Goal: Use online tool/utility: Utilize a website feature to perform a specific function

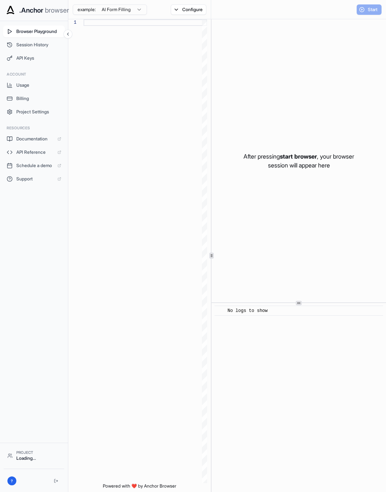
scroll to position [47, 0]
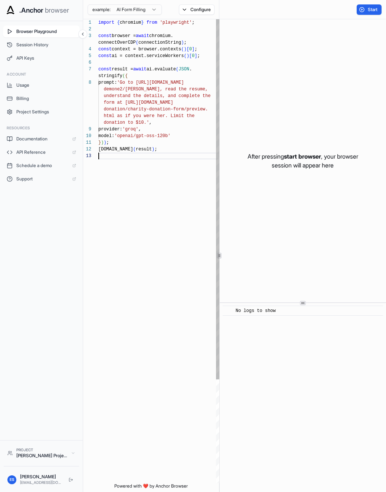
click at [140, 292] on div "import { chromium } from 'playwright' ; const browser = await chromium. connect…" at bounding box center [159, 318] width 123 height 598
click at [250, 232] on div "After pressing start browser , your browser session will appear here" at bounding box center [302, 160] width 166 height 283
click at [363, 9] on button "Start" at bounding box center [368, 9] width 25 height 10
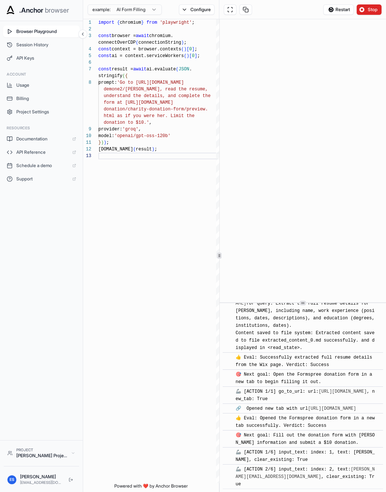
scroll to position [274, 0]
click at [357, 371] on div "🎯 Next goal: Open the Formspree donation form in a new tab to begin filling it …" at bounding box center [304, 378] width 139 height 15
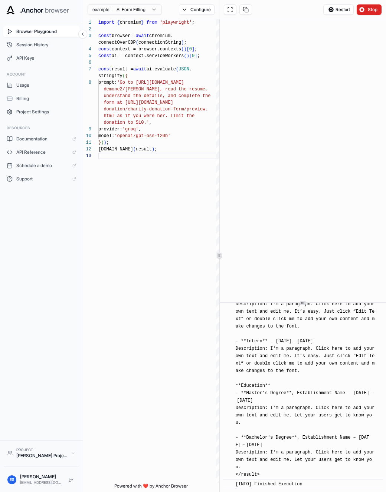
scroll to position [1210, 0]
click at [373, 346] on div "[INFO] The resume for Nicol Rider has been read and extracted (see attached fil…" at bounding box center [304, 282] width 139 height 393
click at [324, 382] on div "[INFO] The resume for Nicol Rider has been read and extracted (see attached fil…" at bounding box center [304, 282] width 139 height 393
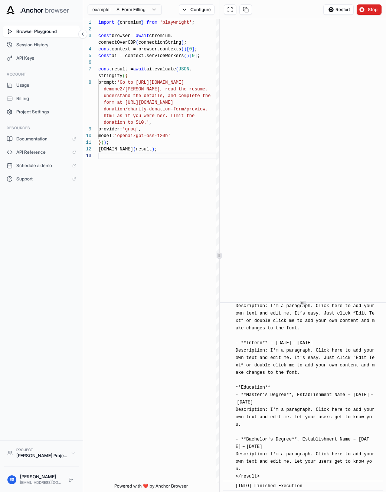
scroll to position [1184, 0]
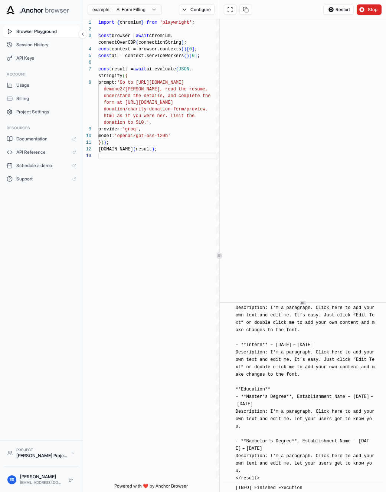
click at [262, 409] on span "[INFO] The resume for Nicol Rider has been read and extracted (see attached fil…" at bounding box center [306, 285] width 142 height 391
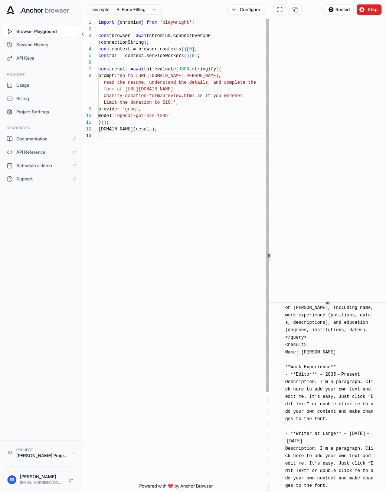
scroll to position [1518, 0]
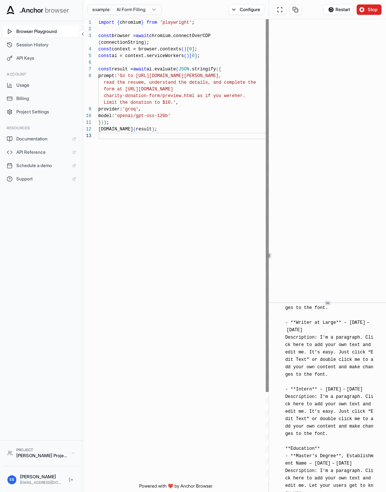
click at [267, 115] on div "**********" at bounding box center [234, 255] width 303 height 473
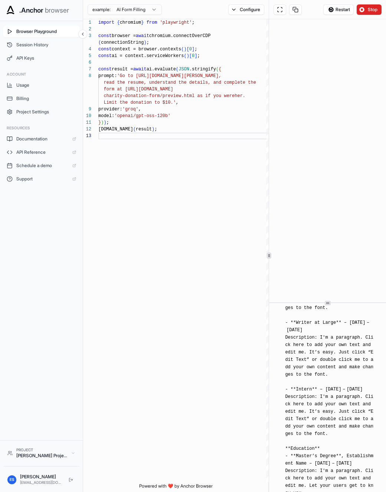
click at [127, 11] on html ".Anchor browser Browser Playground Session History API Keys Account Usage Billi…" at bounding box center [193, 246] width 386 height 492
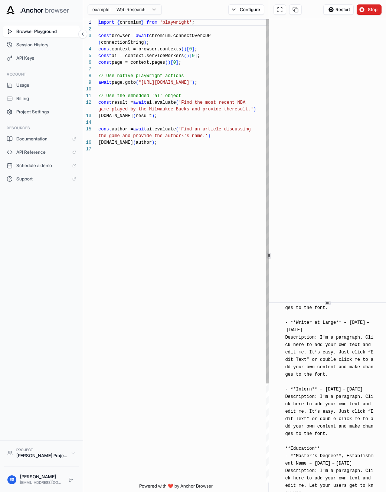
scroll to position [27, 0]
click at [169, 119] on div "import { chromium } from 'playwright' ; const browser = await chromium.connectO…" at bounding box center [184, 314] width 173 height 591
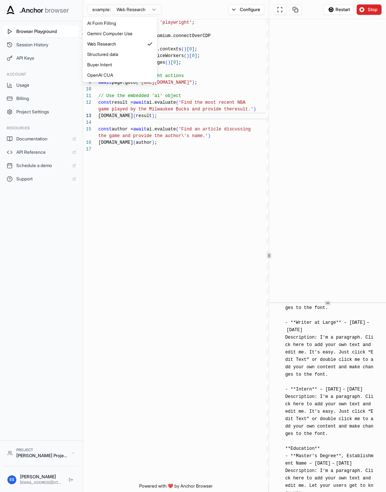
click at [103, 9] on html ".Anchor browser Browser Playground Session History API Keys Account Usage Billi…" at bounding box center [193, 246] width 386 height 492
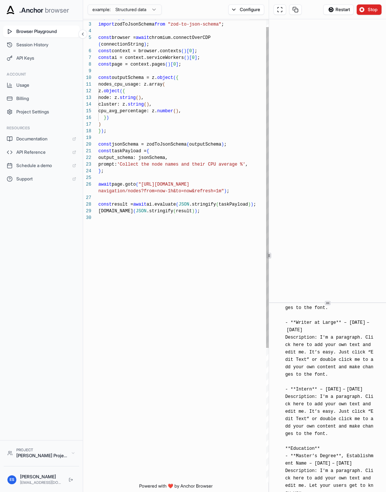
scroll to position [60, 0]
click at [156, 73] on div "import { z } from "zod" ; import zodToJsonSchema from "zod-to-json-schema" ; co…" at bounding box center [184, 343] width 173 height 671
click at [112, 254] on div "import { z } from "zod" ; import zodToJsonSchema from "zod-to-json-schema" ; co…" at bounding box center [184, 343] width 173 height 671
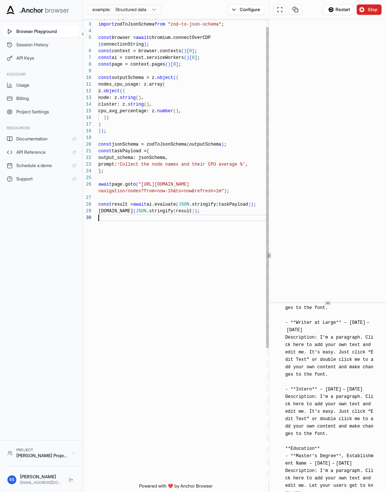
click at [182, 144] on div "import { z } from "zod" ; import zodToJsonSchema from "zod-to-json-schema" ; co…" at bounding box center [184, 343] width 173 height 671
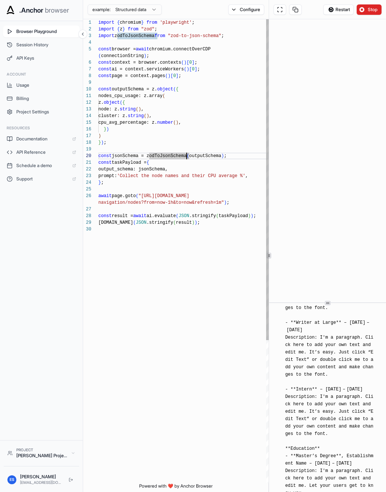
scroll to position [13, 0]
click at [182, 34] on div "import { z } from "zod" ; import zodToJsonSchema from "zod-to-json-schema" ; co…" at bounding box center [184, 354] width 173 height 671
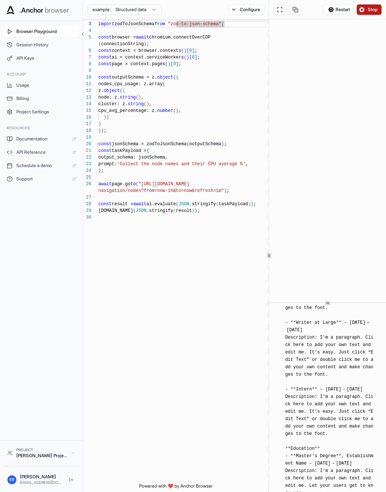
click at [363, 8] on button "Stop" at bounding box center [368, 9] width 25 height 10
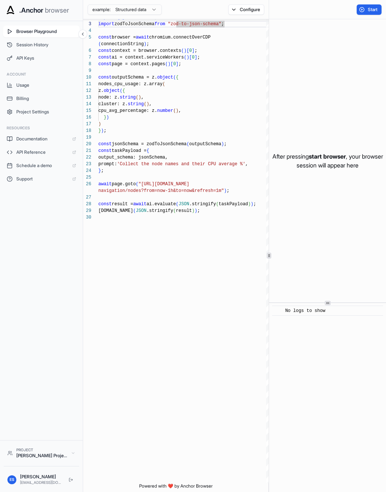
click at [384, 5] on div "Start" at bounding box center [369, 9] width 34 height 10
click at [371, 9] on span "Start" at bounding box center [372, 10] width 10 height 6
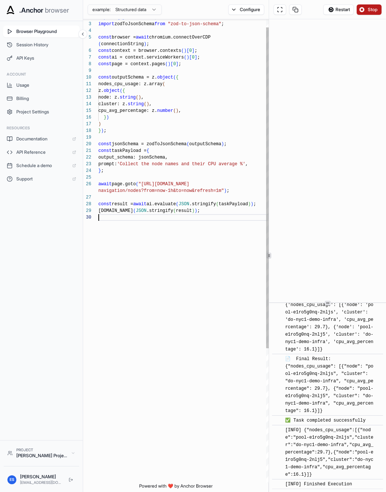
scroll to position [7, 0]
click at [222, 380] on div "import { z } from "zod" ; import zodToJsonSchema from "zod-to-json-schema" ; co…" at bounding box center [184, 342] width 173 height 671
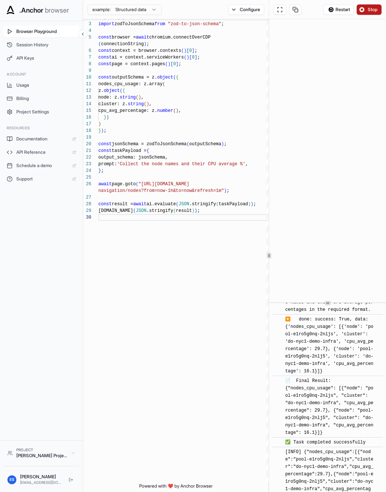
scroll to position [1113, 0]
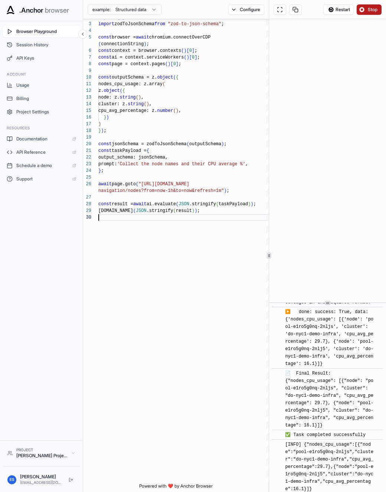
click at [323, 368] on div "▶️ done: success: True, data: {'nodes_cpu_usage': [{'node': 'pool-e1ro5g0nq-2nl…" at bounding box center [330, 337] width 90 height 59
click at [237, 7] on button "Configure" at bounding box center [246, 9] width 36 height 10
click at [167, 11] on div "example: Structured data Configure" at bounding box center [176, 9] width 186 height 19
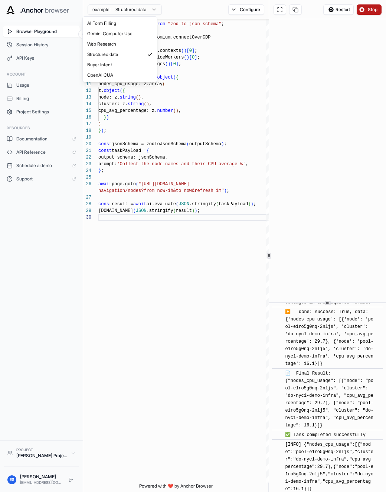
click at [138, 11] on html ".Anchor browser Browser Playground Session History API Keys Account Usage Billi…" at bounding box center [193, 246] width 386 height 492
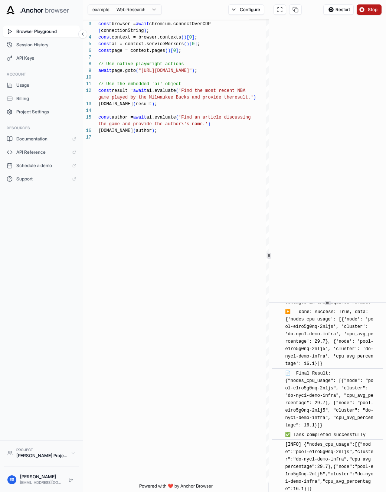
click at [367, 5] on button "Stop" at bounding box center [368, 9] width 25 height 10
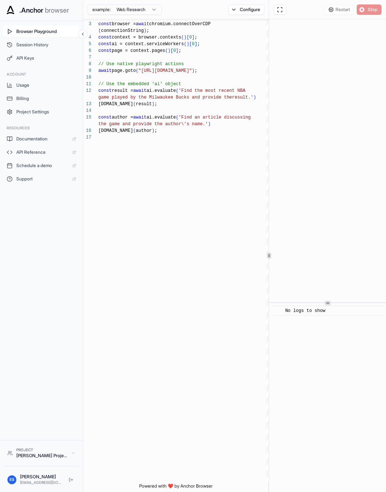
scroll to position [0, 0]
click at [369, 8] on span "Start" at bounding box center [372, 10] width 10 height 6
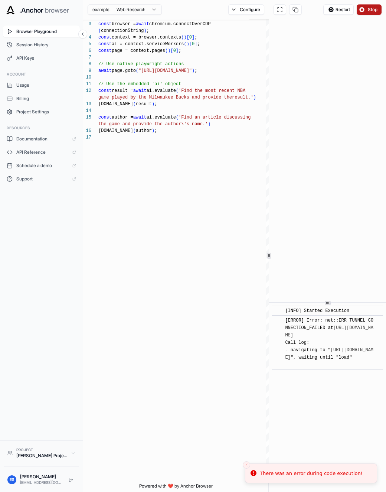
type textarea "**********"
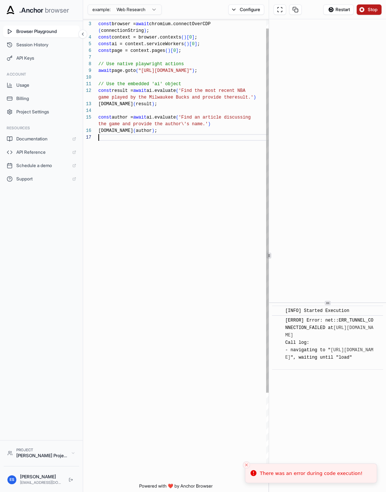
click at [169, 377] on div "const browser = await chromium.connectOverCDP ( connectionString ) ; const cont…" at bounding box center [184, 302] width 173 height 591
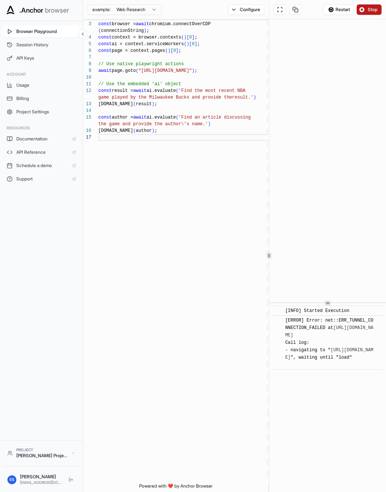
click at [372, 8] on span "Stop" at bounding box center [372, 10] width 10 height 6
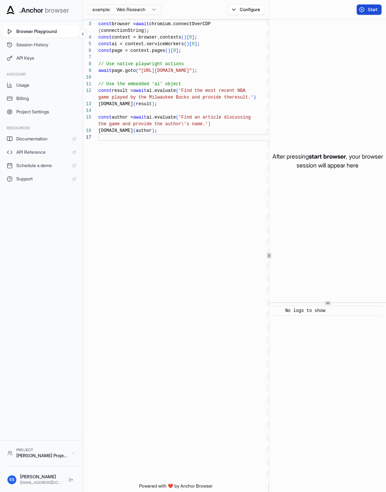
click at [372, 7] on span "Start" at bounding box center [372, 10] width 10 height 6
click at [291, 363] on div "​ No logs to show" at bounding box center [327, 397] width 117 height 189
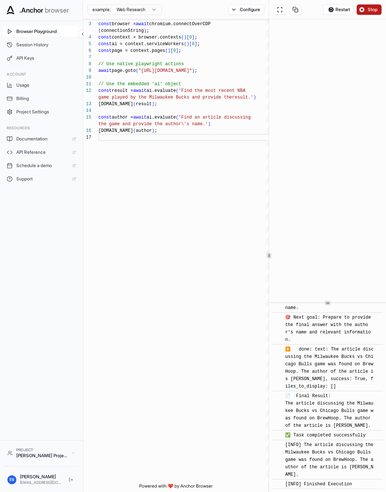
scroll to position [2265, 0]
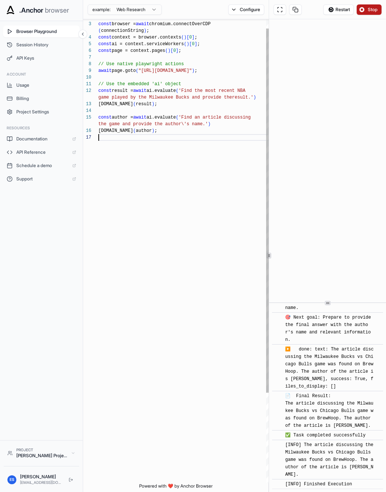
click at [245, 356] on div "const browser = await chromium.connectOverCDP ( connectionString ) ; const cont…" at bounding box center [184, 302] width 173 height 591
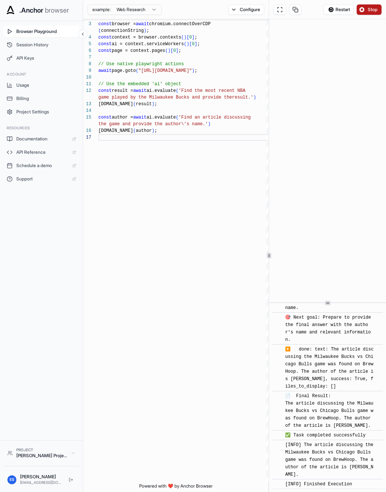
click at [331, 387] on span "▶️ done: text: The article discussing the Milwaukee Bucks vs Chicago Bulls game…" at bounding box center [329, 368] width 88 height 42
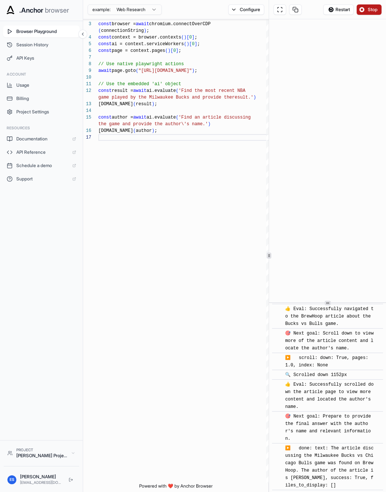
scroll to position [2137, 0]
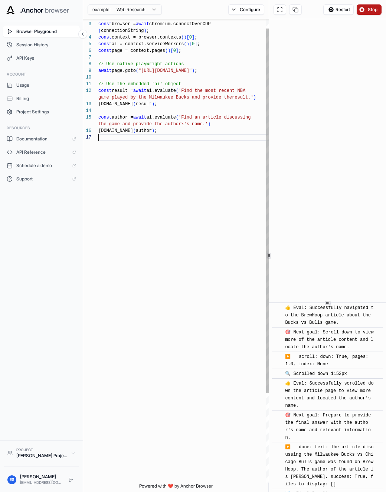
click at [214, 388] on div "const browser = await chromium.connectOverCDP ( connectionString ) ; const cont…" at bounding box center [184, 302] width 173 height 591
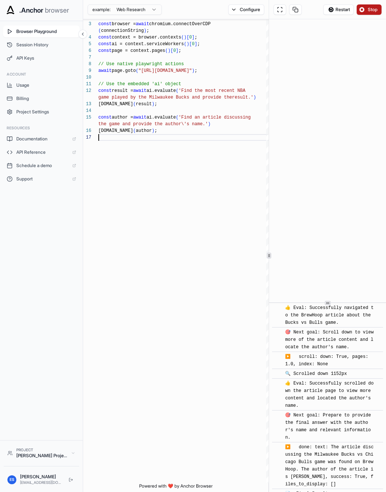
scroll to position [2158, 0]
